Goal: Find contact information: Obtain details needed to contact an individual or organization

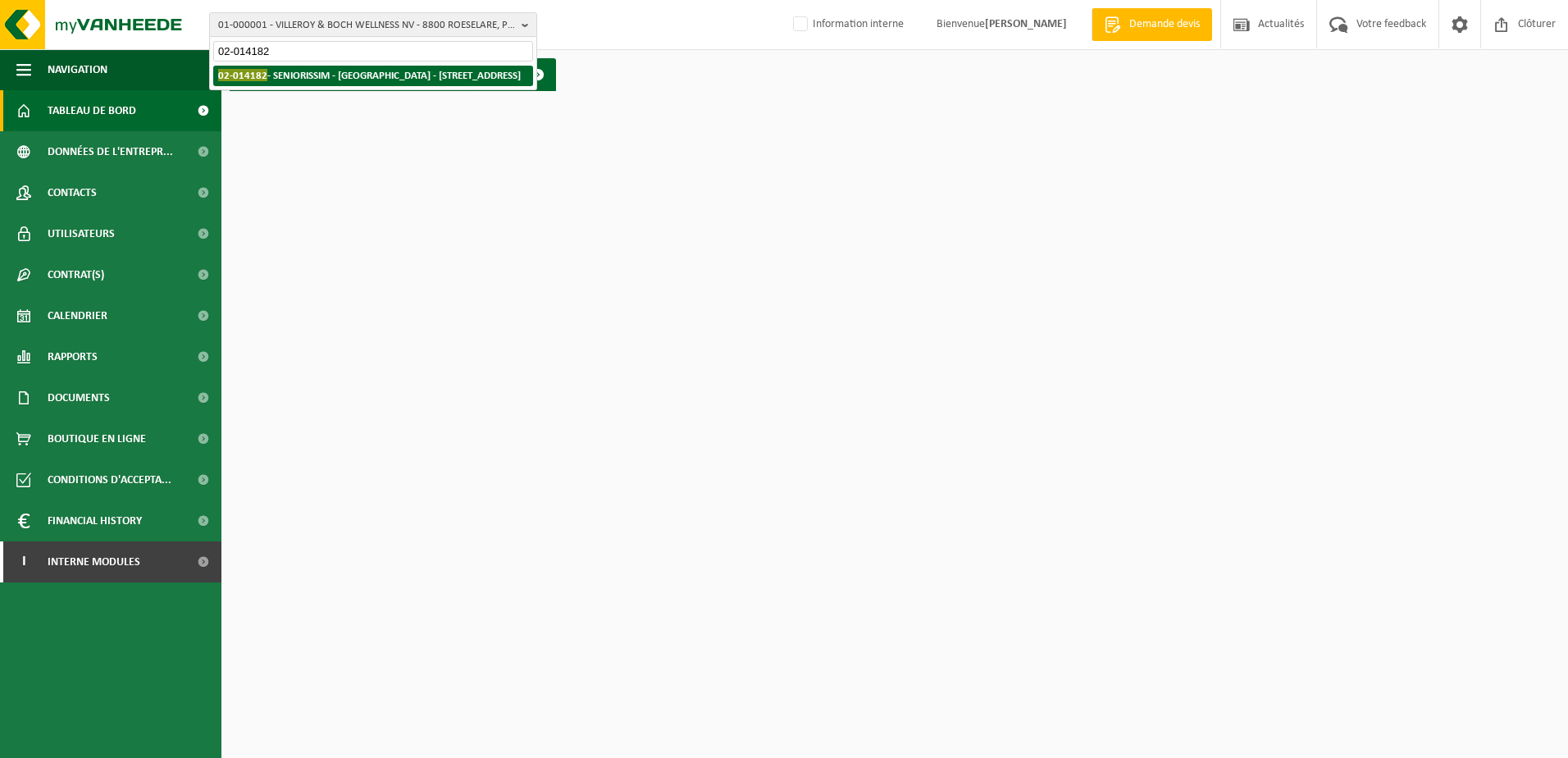
type input "02-014182"
click at [360, 74] on strong "02-014182 - SENIORISSIM - [GEOGRAPHIC_DATA] - [GEOGRAPHIC_DATA][STREET_ADDRESS]" at bounding box center [370, 75] width 303 height 12
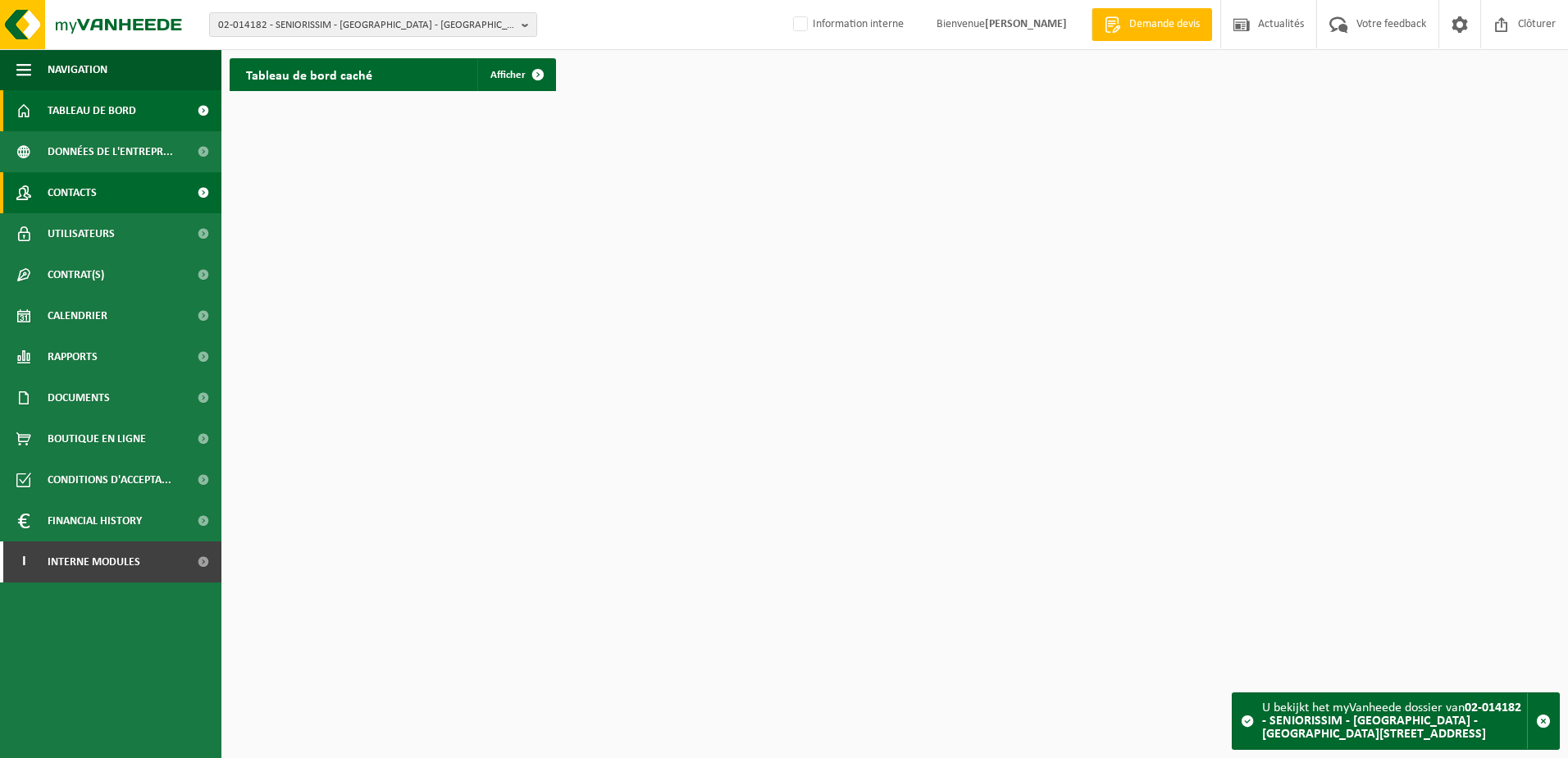
click at [143, 194] on link "Contacts" at bounding box center [111, 192] width 221 height 41
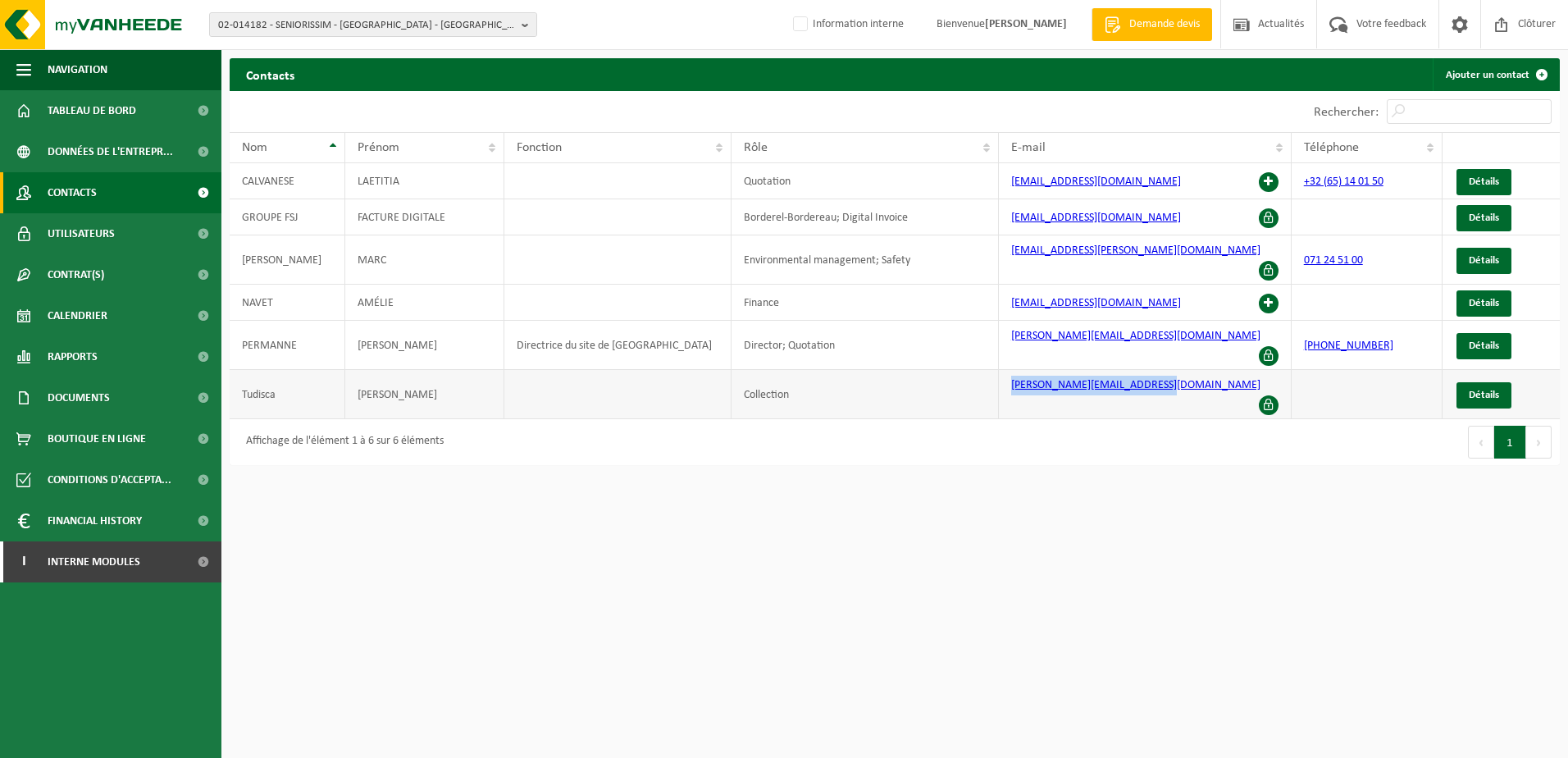
drag, startPoint x: 1169, startPoint y: 366, endPoint x: 1006, endPoint y: 353, distance: 163.5
click at [1006, 370] on td "[PERSON_NAME][EMAIL_ADDRESS][DOMAIN_NAME]" at bounding box center [1146, 394] width 293 height 50
copy link "[PERSON_NAME][EMAIL_ADDRESS][DOMAIN_NAME]"
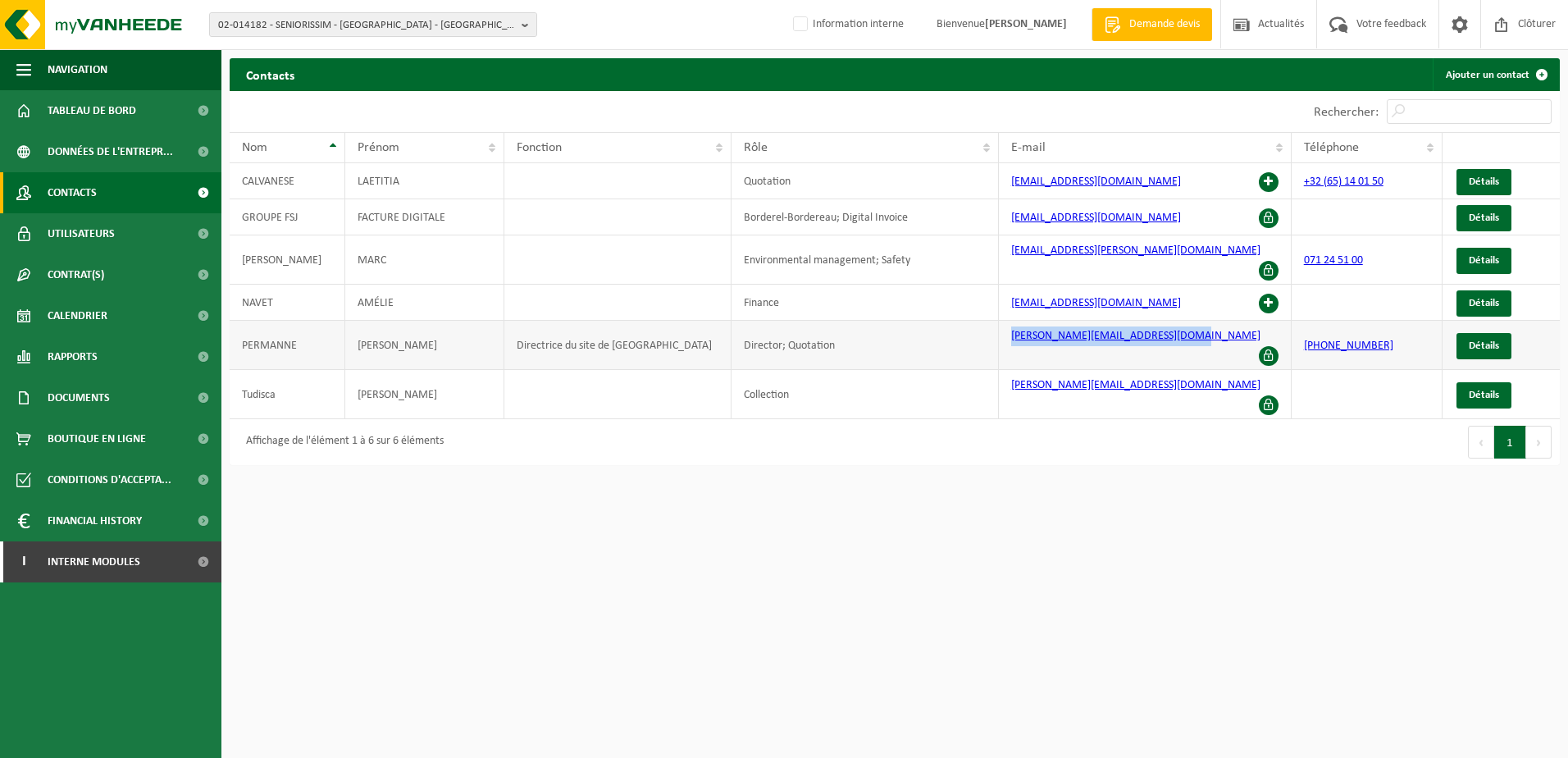
drag, startPoint x: 1195, startPoint y: 326, endPoint x: 1009, endPoint y: 332, distance: 186.1
click at [1009, 332] on td "[PERSON_NAME][EMAIL_ADDRESS][DOMAIN_NAME]" at bounding box center [1146, 345] width 293 height 50
copy link "[PERSON_NAME][EMAIL_ADDRESS][DOMAIN_NAME]"
drag, startPoint x: 1183, startPoint y: 187, endPoint x: 999, endPoint y: 196, distance: 184.2
click at [999, 196] on td "[EMAIL_ADDRESS][DOMAIN_NAME]" at bounding box center [1146, 180] width 293 height 36
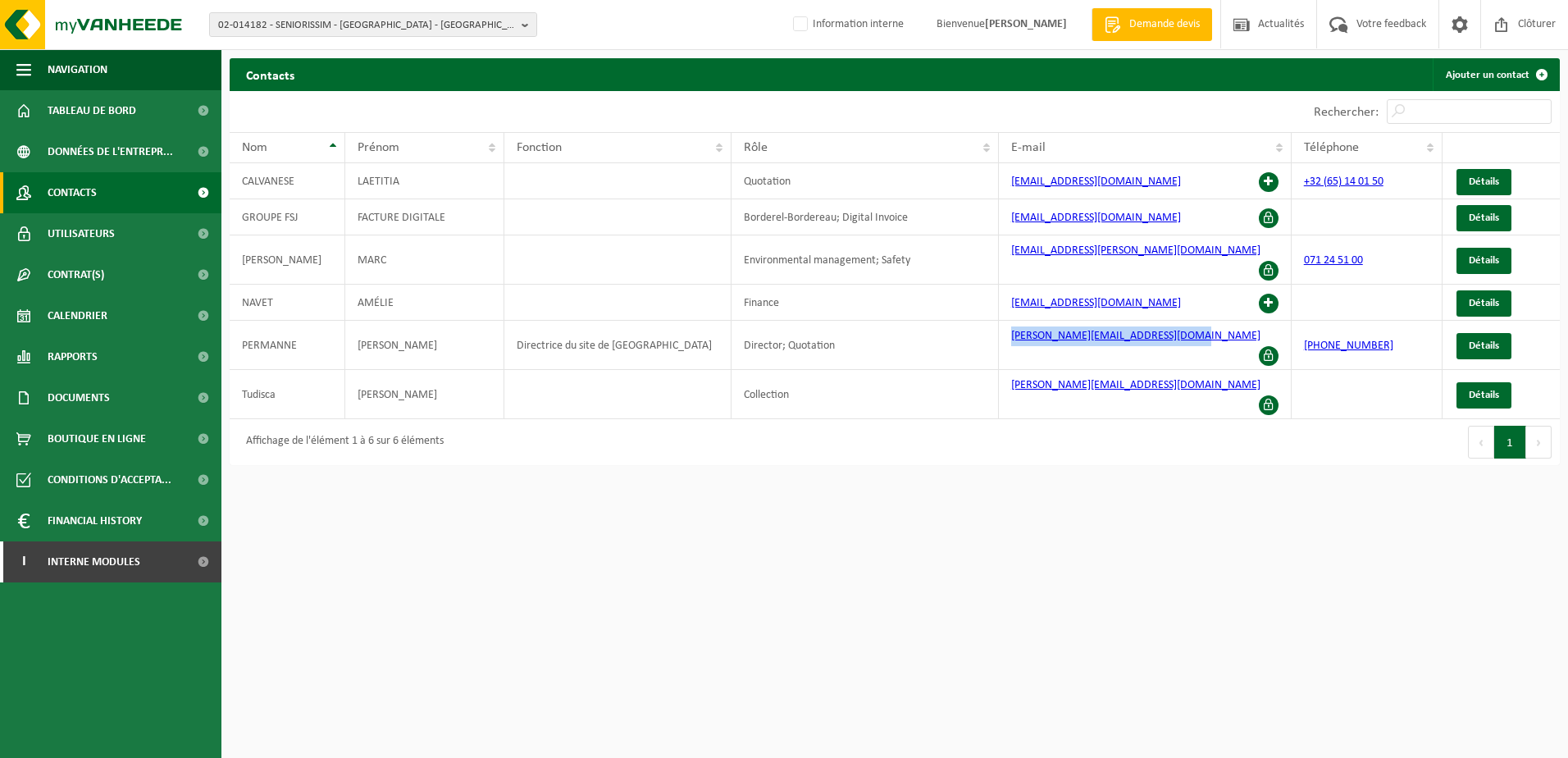
copy link "[EMAIL_ADDRESS][DOMAIN_NAME]"
